Goal: Find specific page/section: Find specific page/section

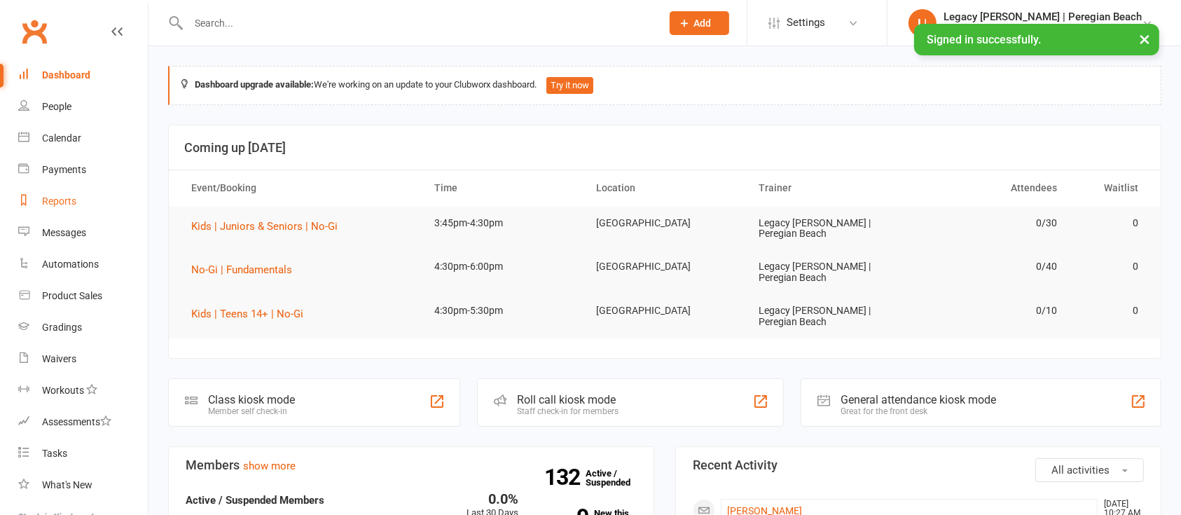
click at [69, 191] on link "Reports" at bounding box center [83, 202] width 130 height 32
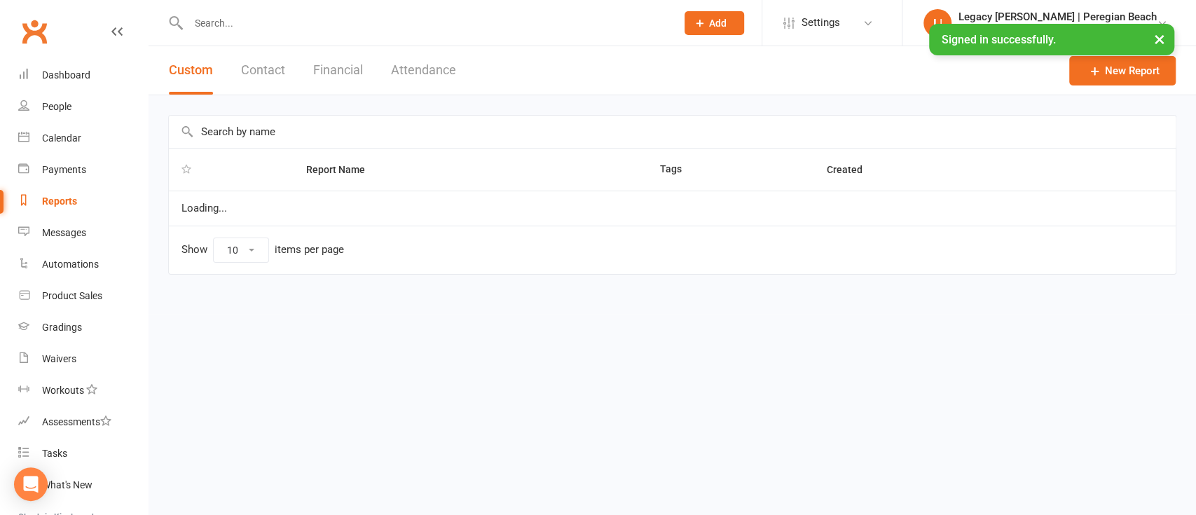
select select "100"
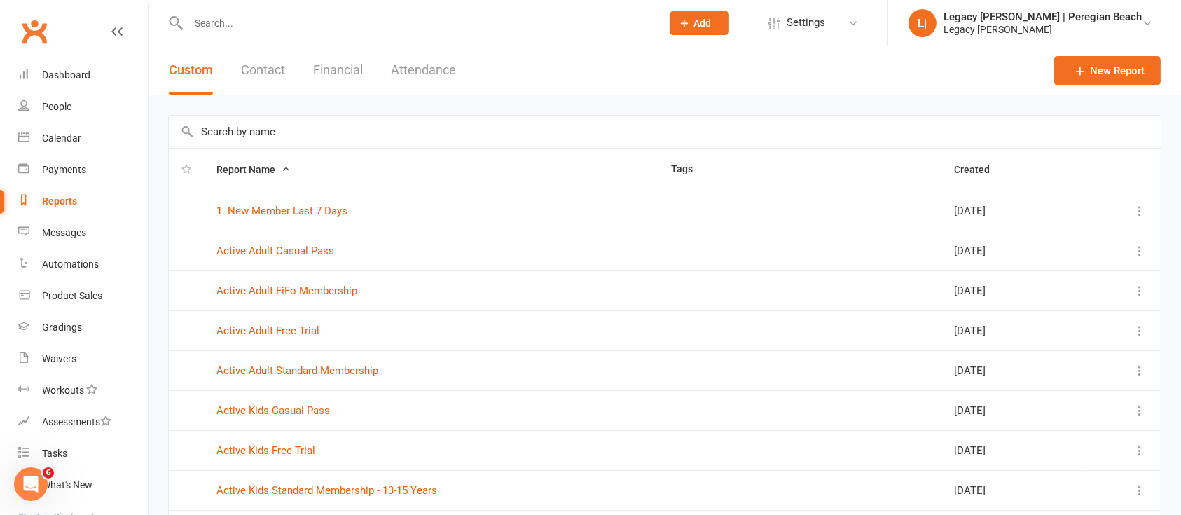
click at [561, 139] on input "text" at bounding box center [665, 132] width 992 height 32
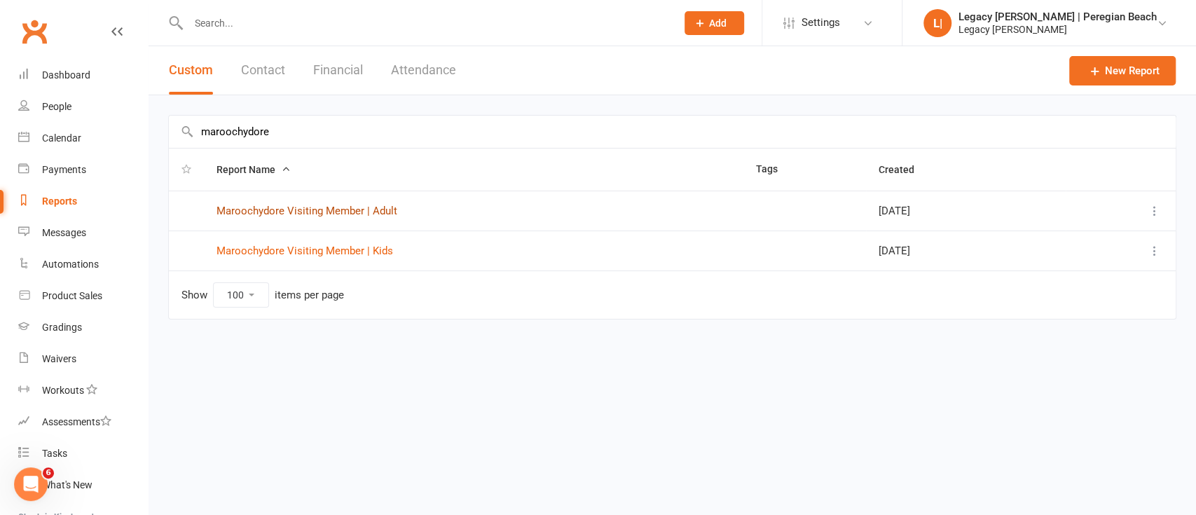
type input "maroochydore"
click at [365, 205] on link "Maroochydore Visiting Member | Adult" at bounding box center [307, 211] width 181 height 13
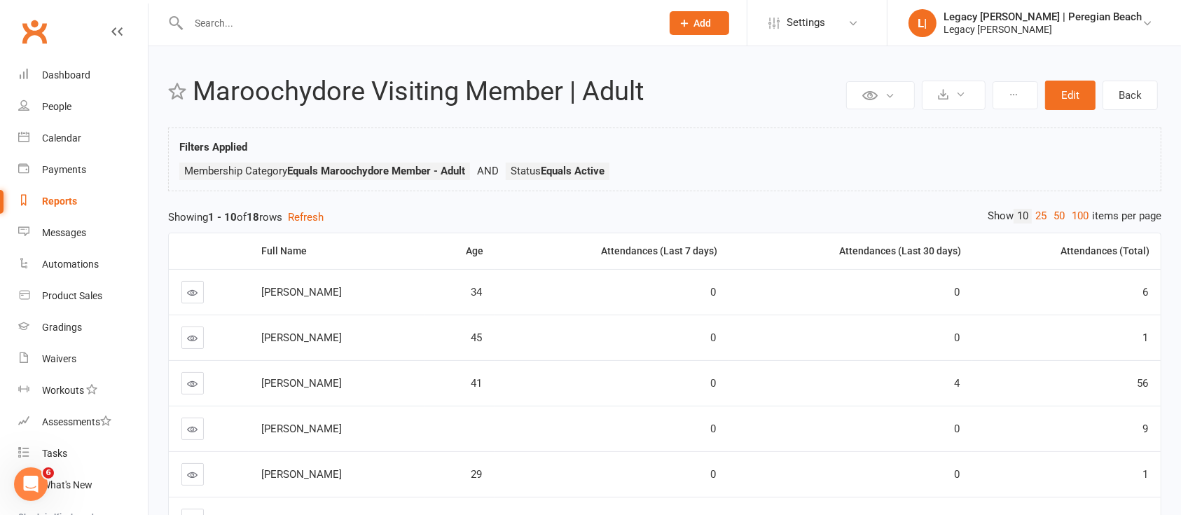
select select "100"
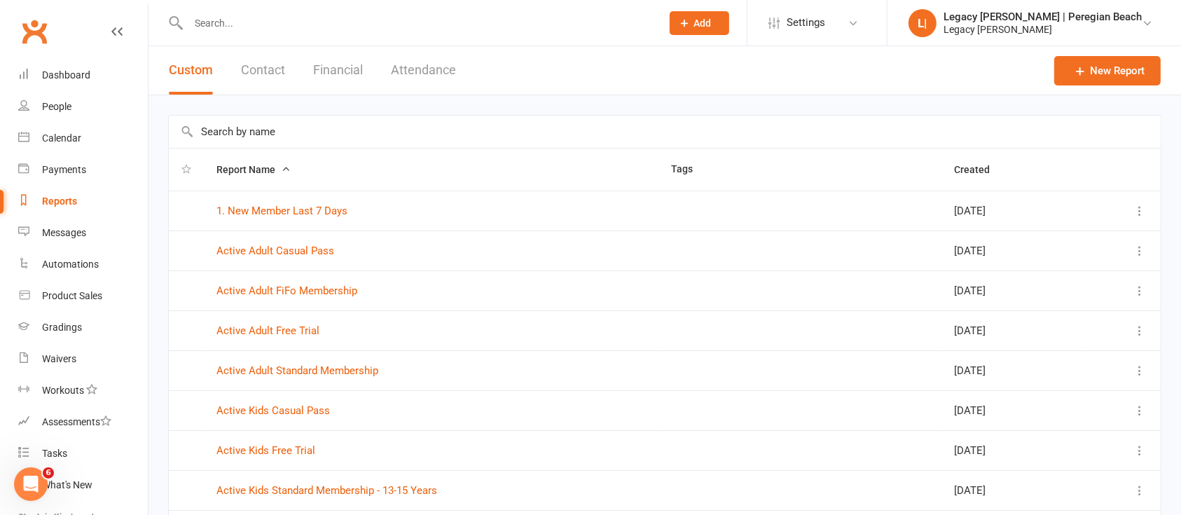
click at [358, 132] on input "text" at bounding box center [665, 132] width 992 height 32
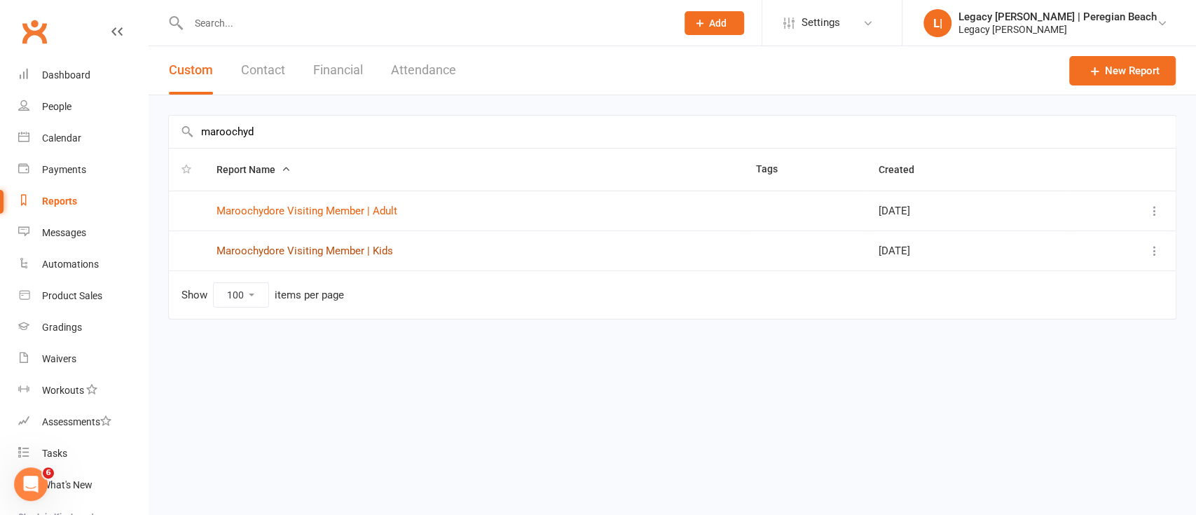
type input "maroochyd"
click at [280, 252] on link "Maroochydore Visiting Member | Kids" at bounding box center [305, 251] width 177 height 13
